Goal: Information Seeking & Learning: Learn about a topic

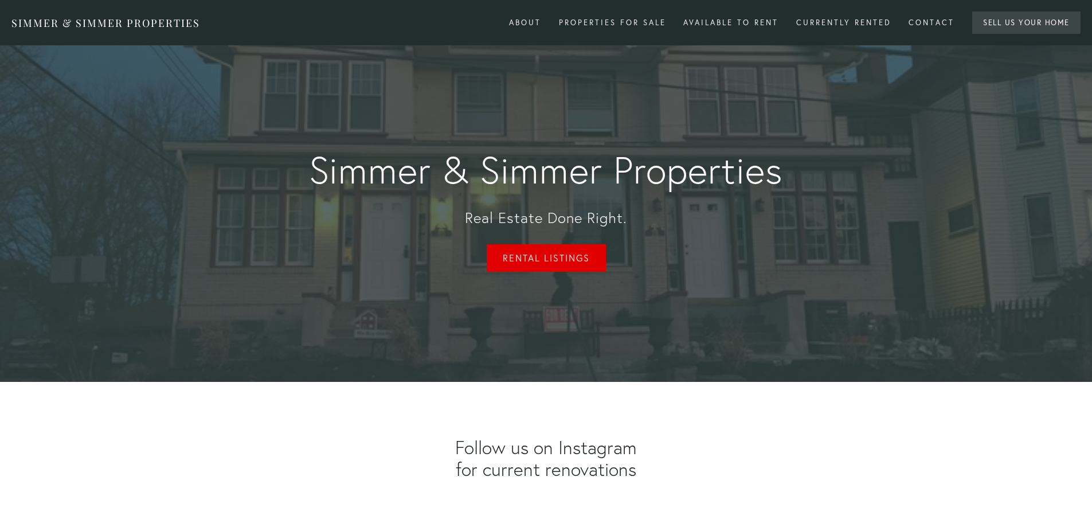
click at [562, 255] on link "Rental Listings" at bounding box center [546, 258] width 119 height 28
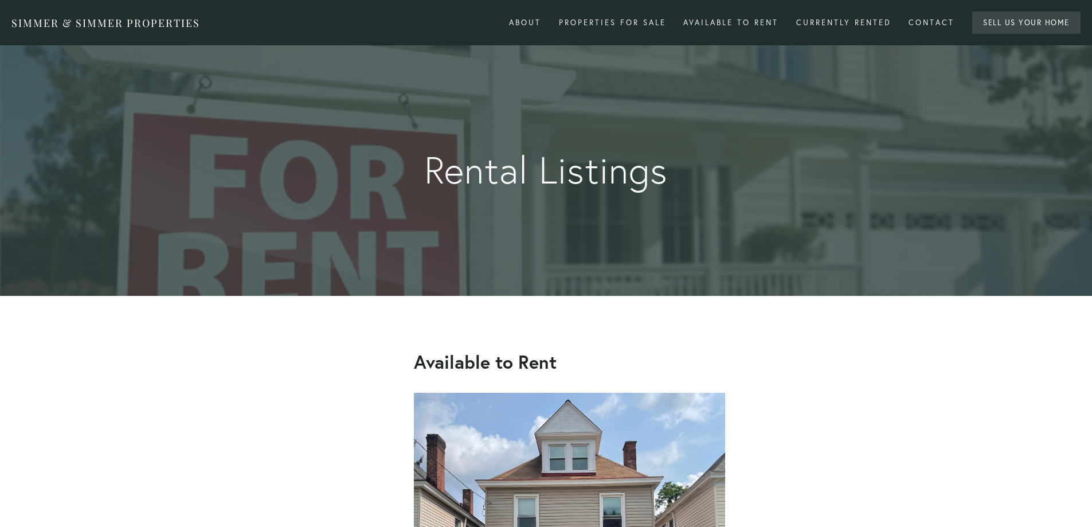
scroll to position [382, 0]
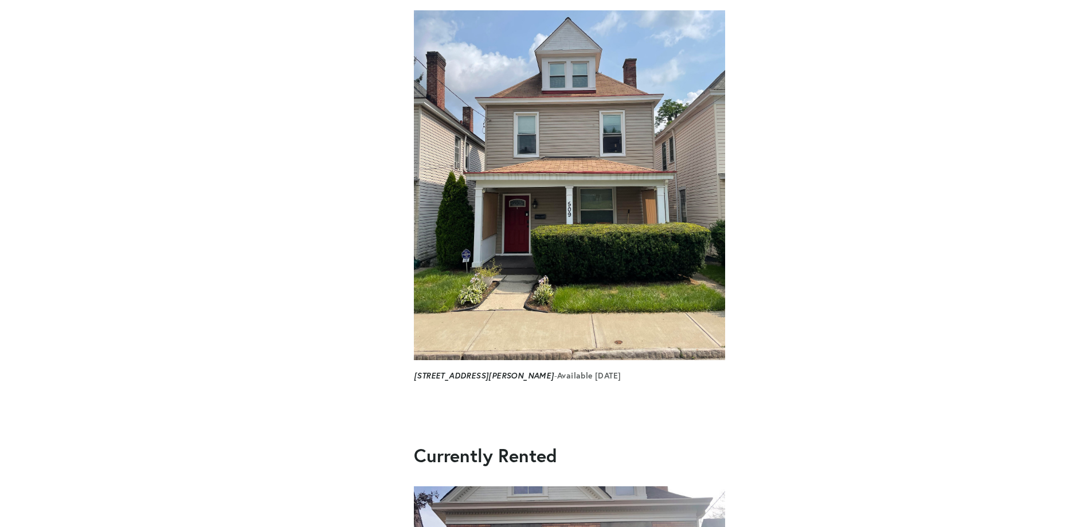
click at [665, 145] on img at bounding box center [569, 185] width 311 height 350
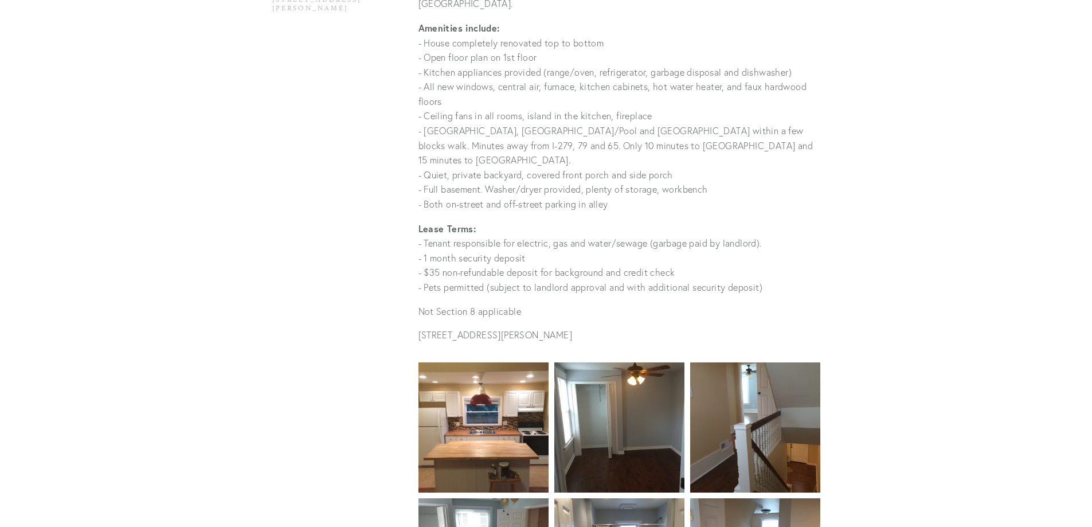
scroll to position [841, 0]
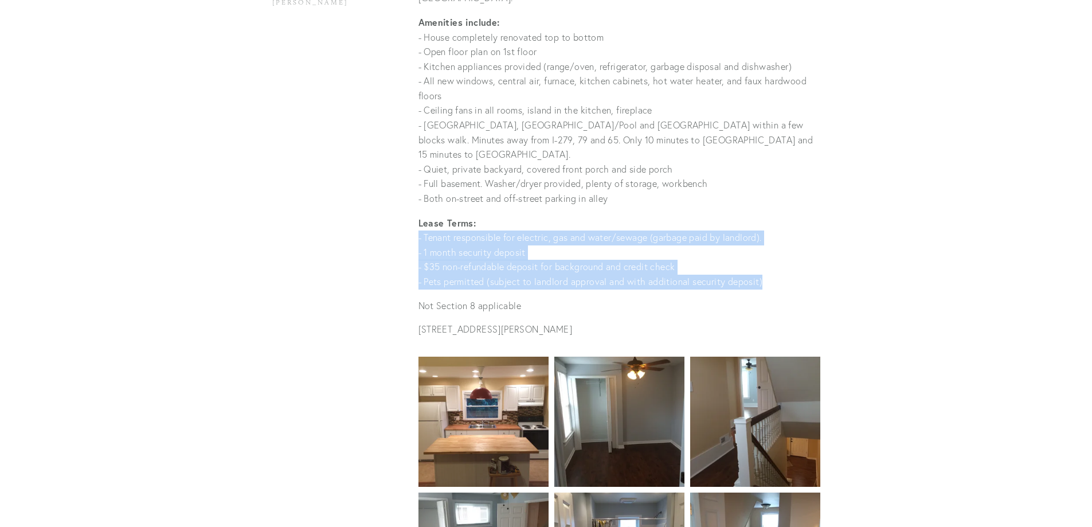
drag, startPoint x: 769, startPoint y: 227, endPoint x: 411, endPoint y: 185, distance: 360.1
click at [411, 185] on div "Rent $1,600 3 bed · 1.5 bath · 1,700 sq. Ft. Available September, 2025 Complete…" at bounding box center [619, 119] width 421 height 455
copy p "- Tenant responsible for electric, gas and water/sewage (garbage paid by landlo…"
